Goal: Check status: Check status

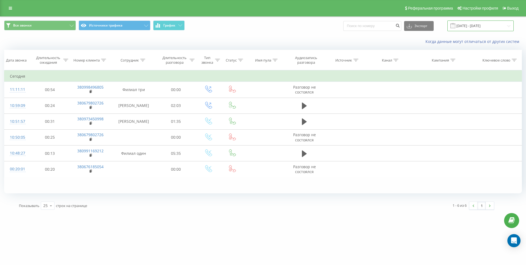
click at [470, 26] on input "[DATE] - [DATE]" at bounding box center [480, 26] width 66 height 11
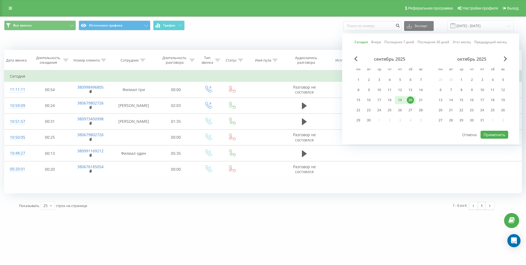
click at [400, 99] on div "19" at bounding box center [399, 100] width 7 height 7
click at [499, 137] on button "Применить" at bounding box center [494, 135] width 28 height 8
type input "[DATE] - [DATE]"
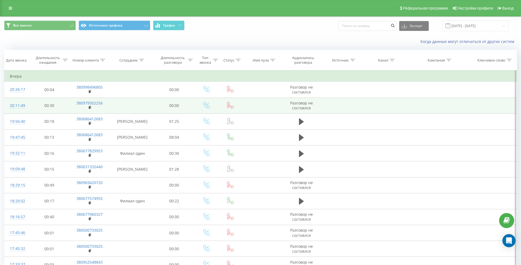
click at [134, 106] on td at bounding box center [132, 106] width 44 height 16
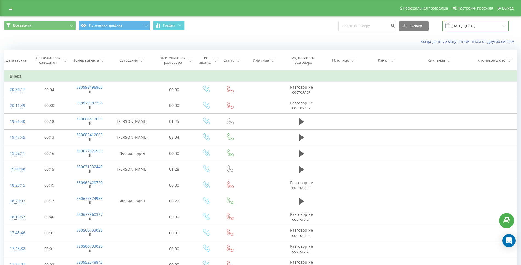
click at [464, 27] on input "[DATE] - [DATE]" at bounding box center [475, 26] width 66 height 11
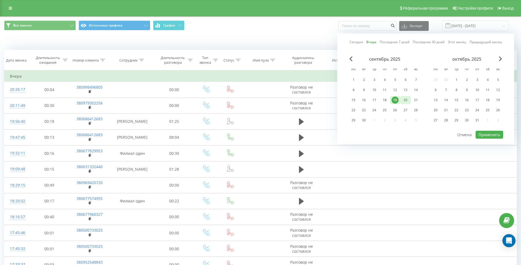
click at [403, 99] on div "20" at bounding box center [405, 100] width 7 height 7
click at [394, 99] on div "19" at bounding box center [395, 100] width 7 height 7
click at [487, 134] on button "Применить" at bounding box center [490, 135] width 28 height 8
type input "19.09.2025 - 20.09.2025"
